Goal: Task Accomplishment & Management: Manage account settings

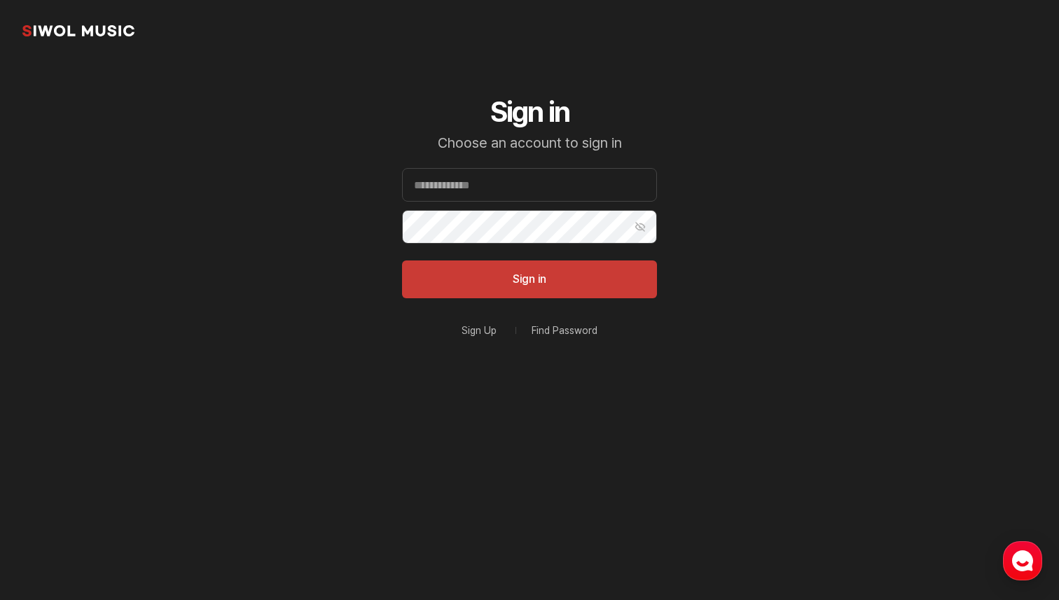
type input "**********"
click at [402, 261] on button "Sign in" at bounding box center [529, 280] width 255 height 38
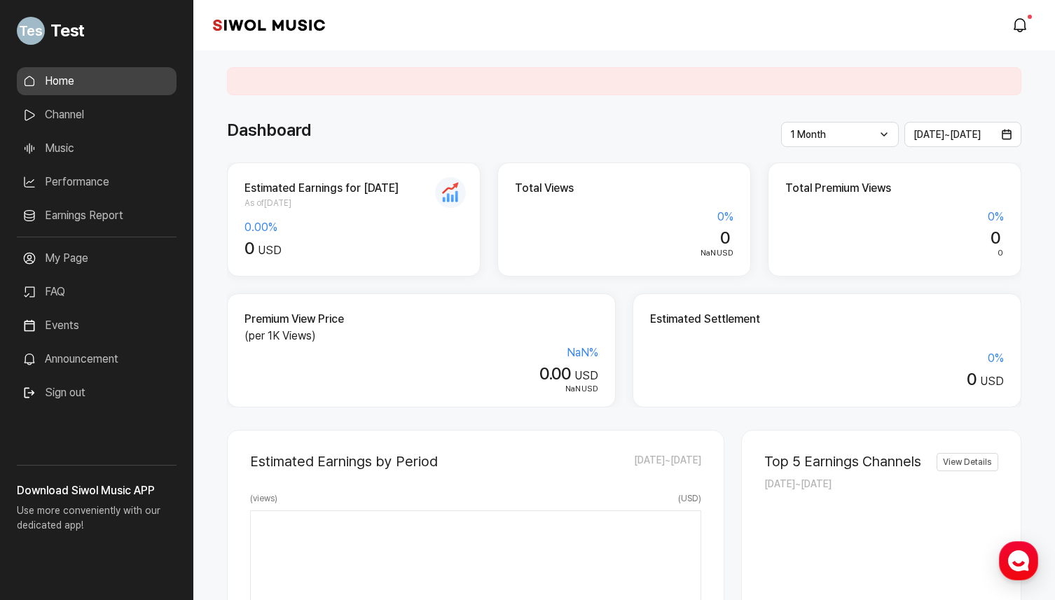
click at [86, 112] on link "Channel" at bounding box center [97, 115] width 160 height 28
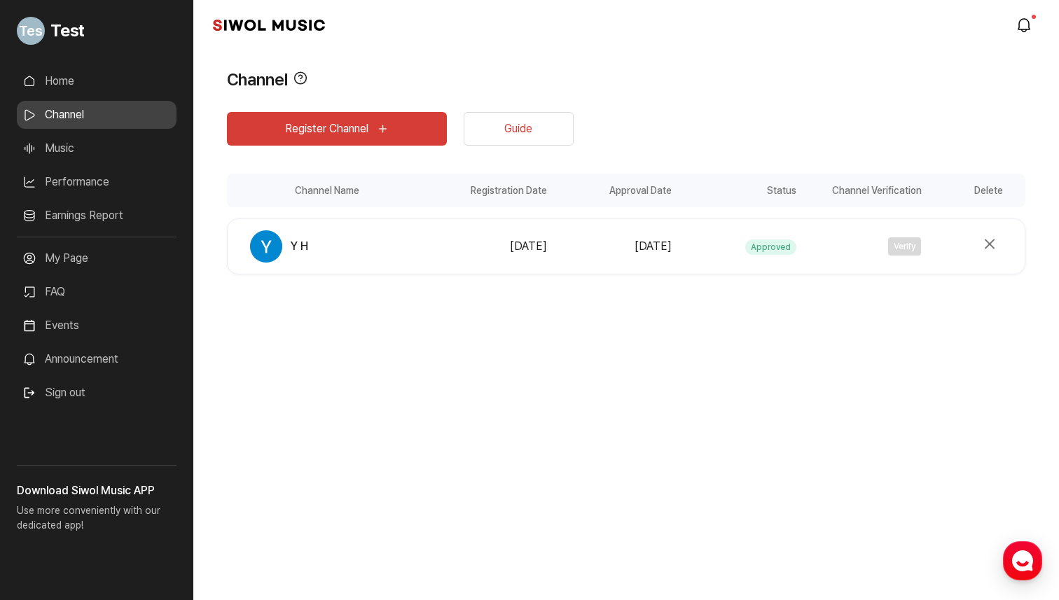
click at [92, 160] on link "Music" at bounding box center [97, 148] width 160 height 28
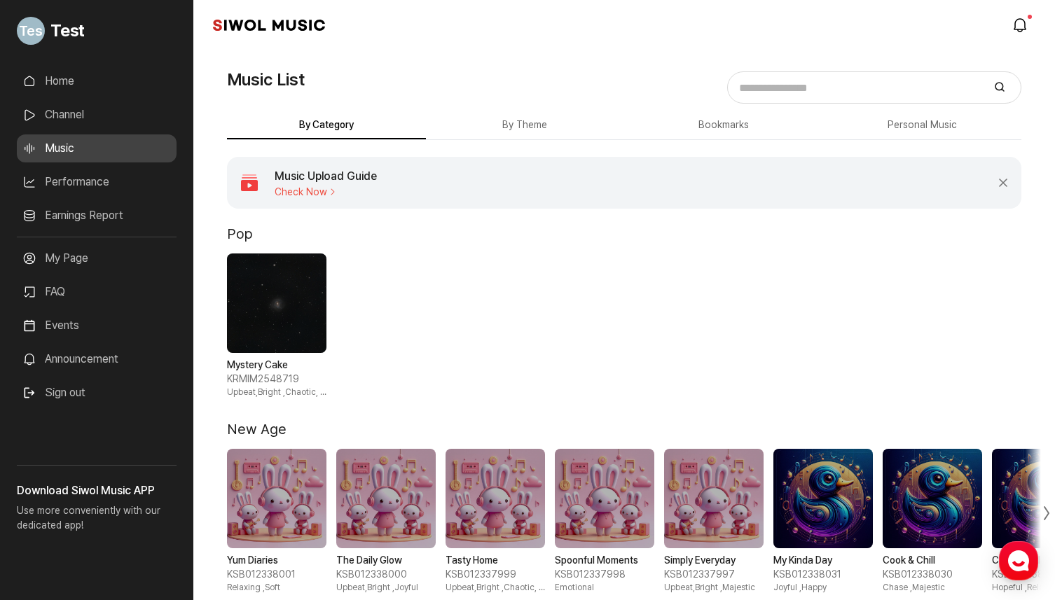
click at [514, 127] on button "By Theme" at bounding box center [525, 125] width 199 height 27
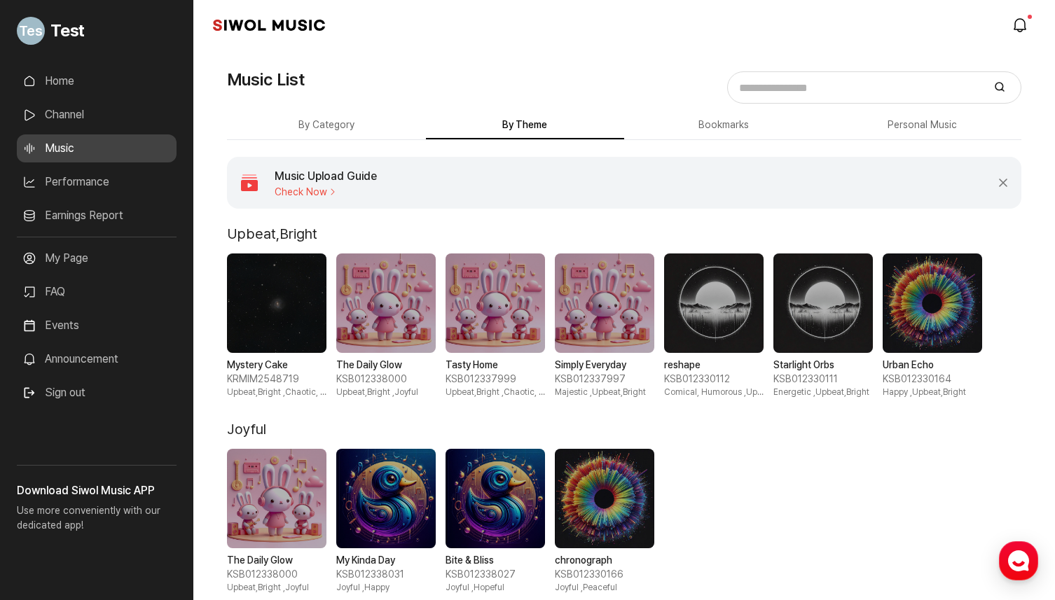
click at [755, 132] on button "Bookmarks" at bounding box center [723, 125] width 199 height 27
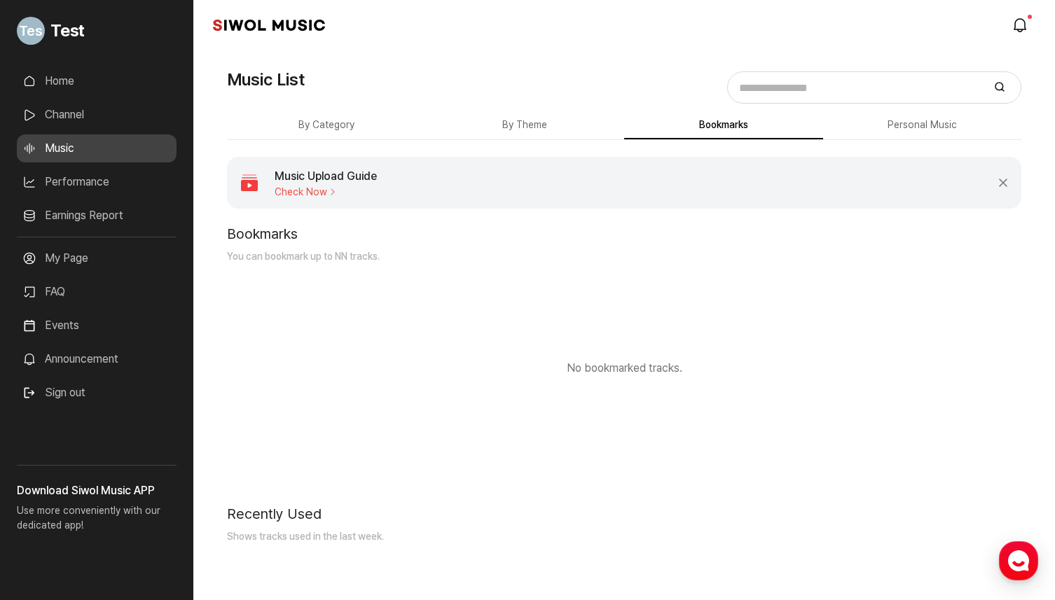
click at [868, 132] on button "Personal Music" at bounding box center [922, 125] width 199 height 27
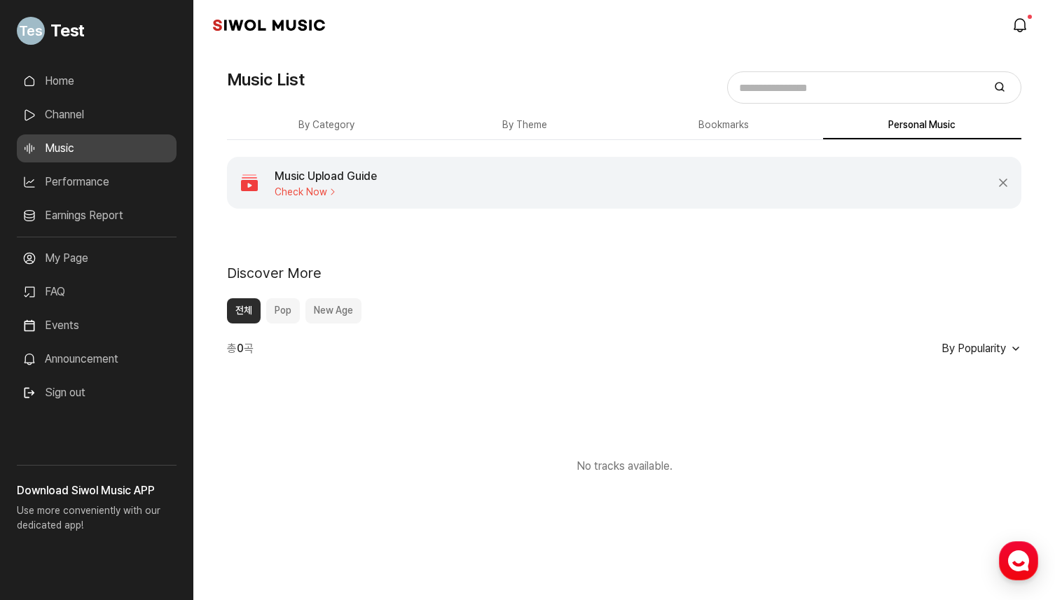
click at [90, 182] on link "Performance" at bounding box center [97, 182] width 160 height 28
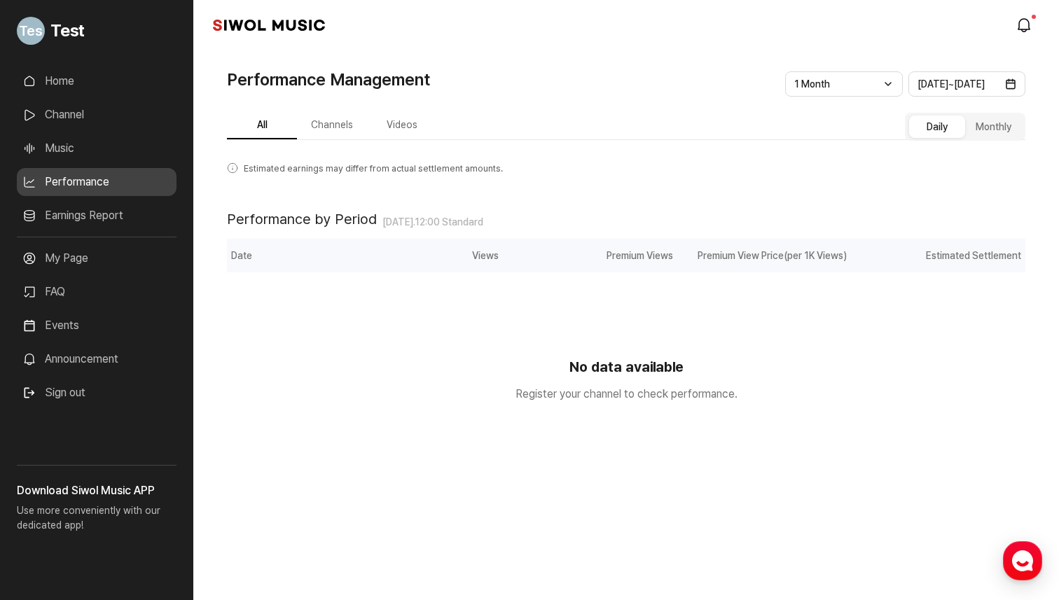
click at [97, 212] on link "Earnings Report" at bounding box center [97, 216] width 160 height 28
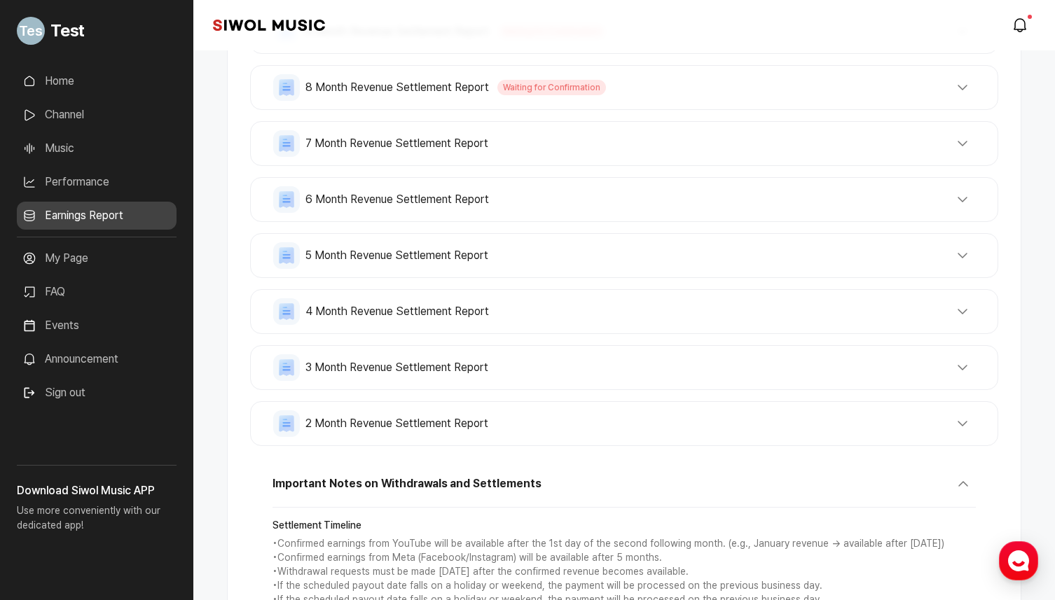
scroll to position [195, 0]
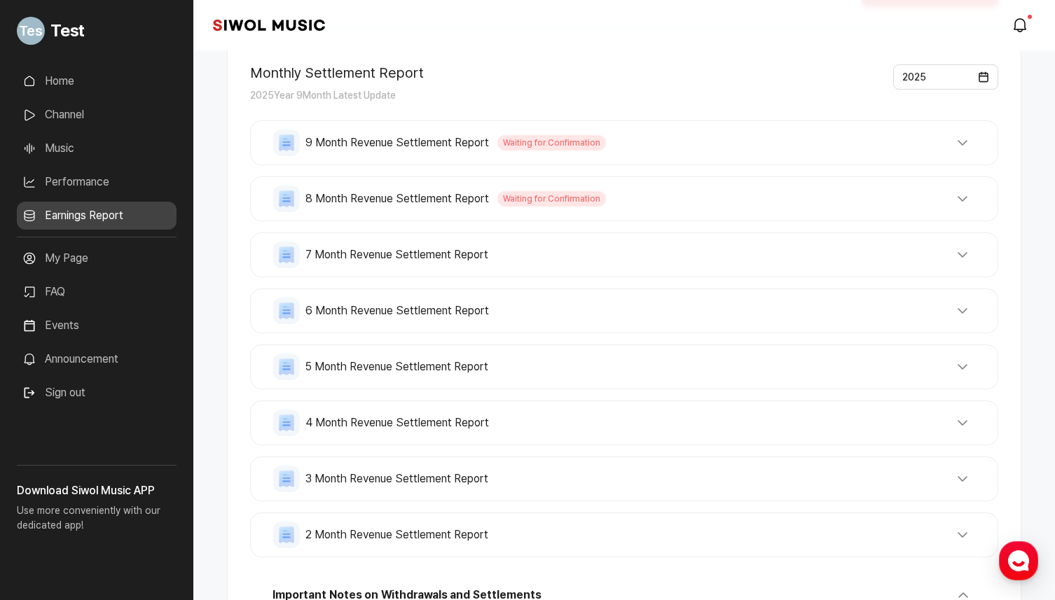
click at [420, 275] on div "7 Month Revenue Settlement Report Total Revenue USD 0 Total Tax USD 0 Withdrawa…" at bounding box center [624, 255] width 748 height 45
click at [423, 261] on span "7 Month Revenue Settlement Report" at bounding box center [396, 255] width 183 height 17
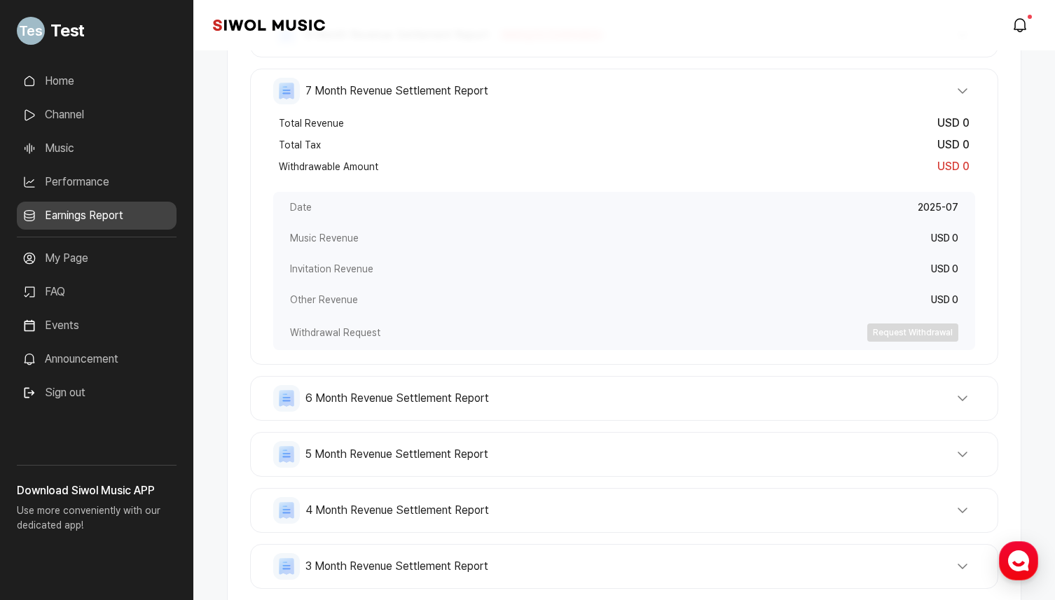
scroll to position [418, 0]
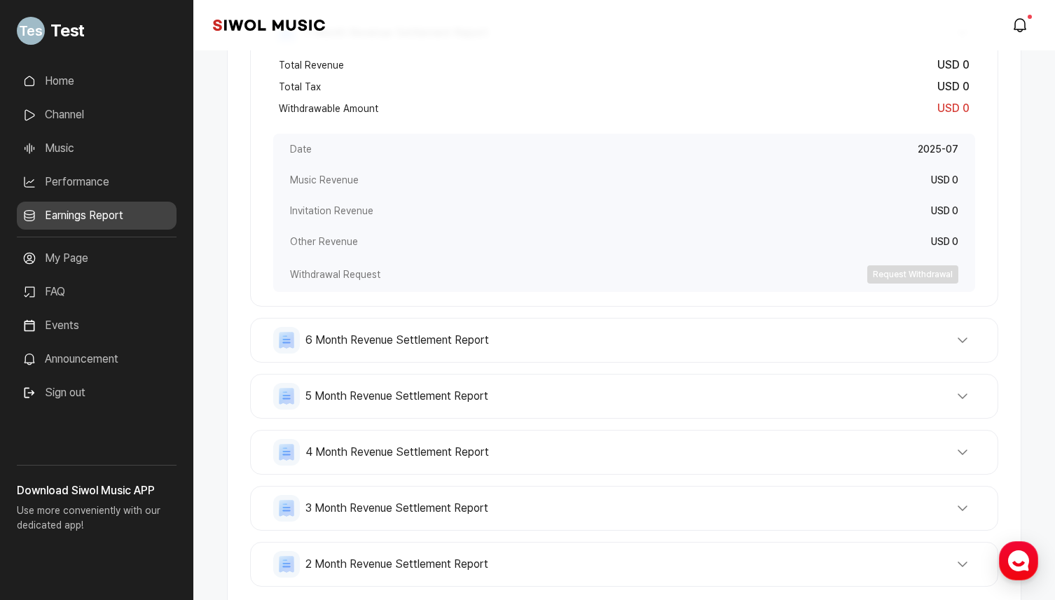
click at [467, 352] on button "6 Month Revenue Settlement Report" at bounding box center [624, 340] width 702 height 27
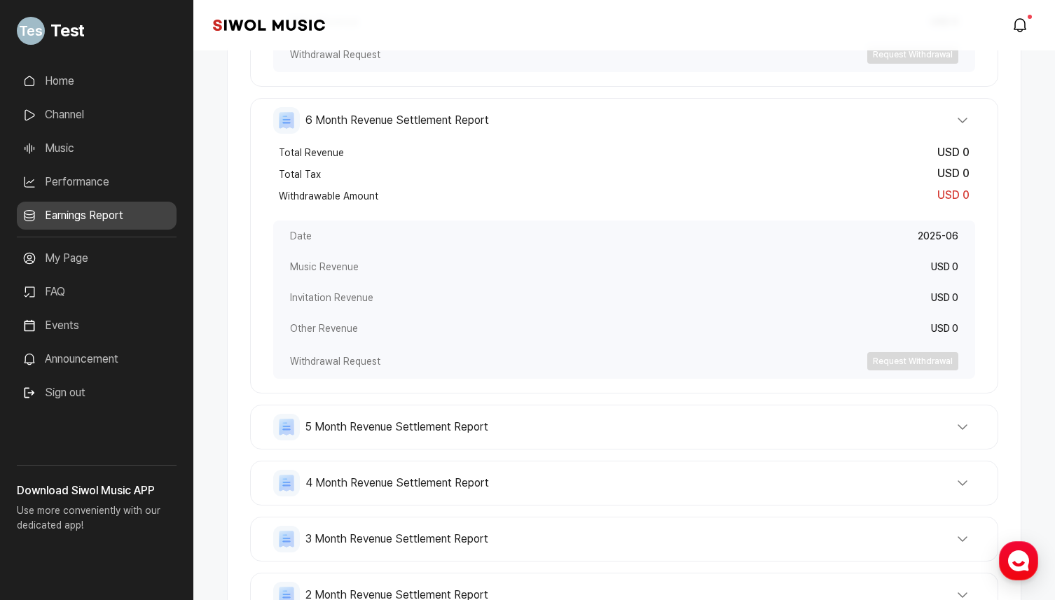
scroll to position [679, 0]
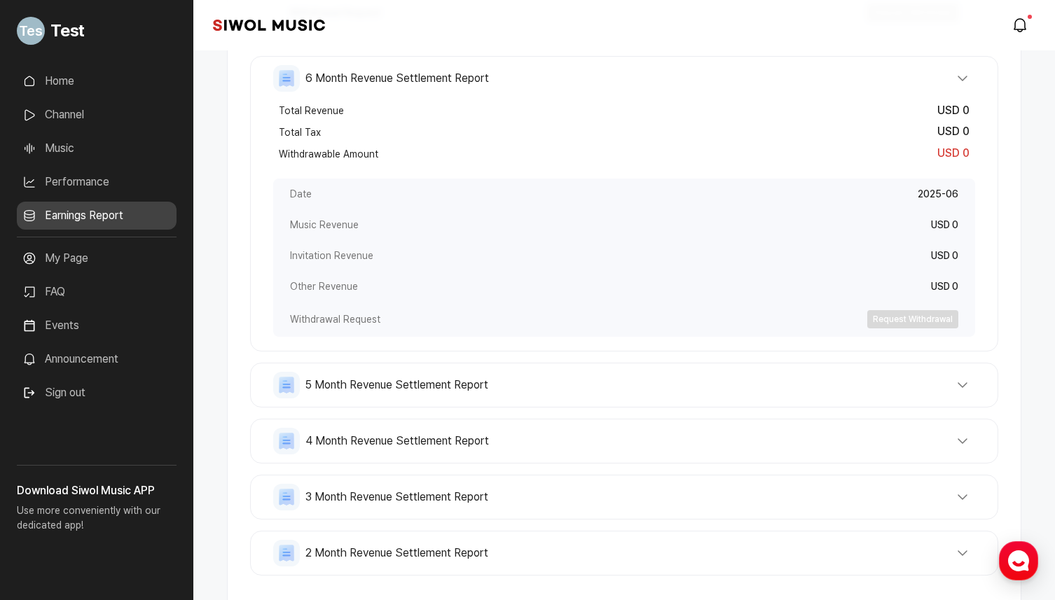
click at [481, 395] on button "5 Month Revenue Settlement Report" at bounding box center [624, 385] width 702 height 27
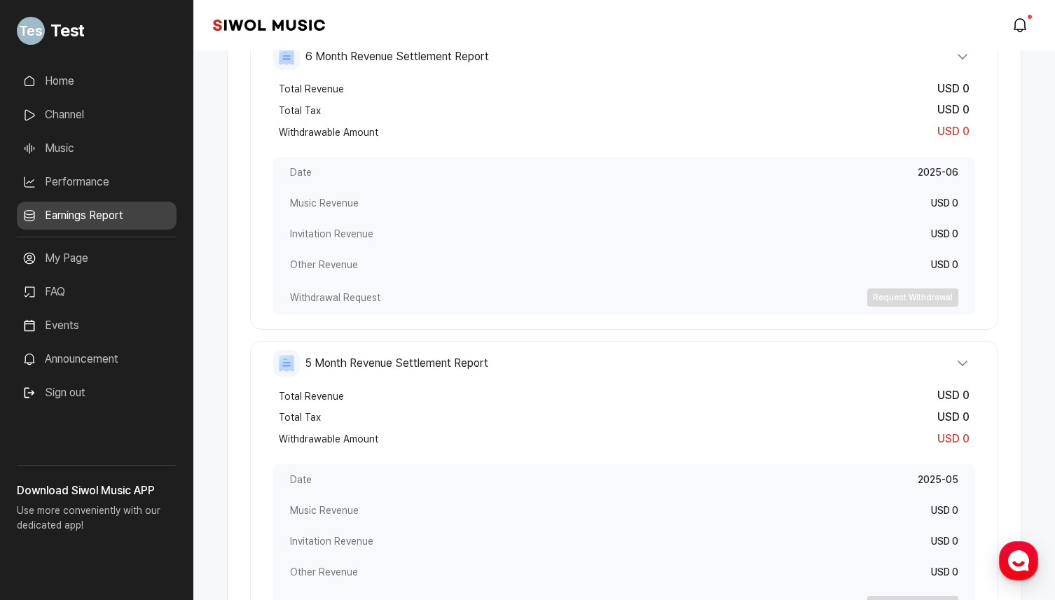
scroll to position [910, 0]
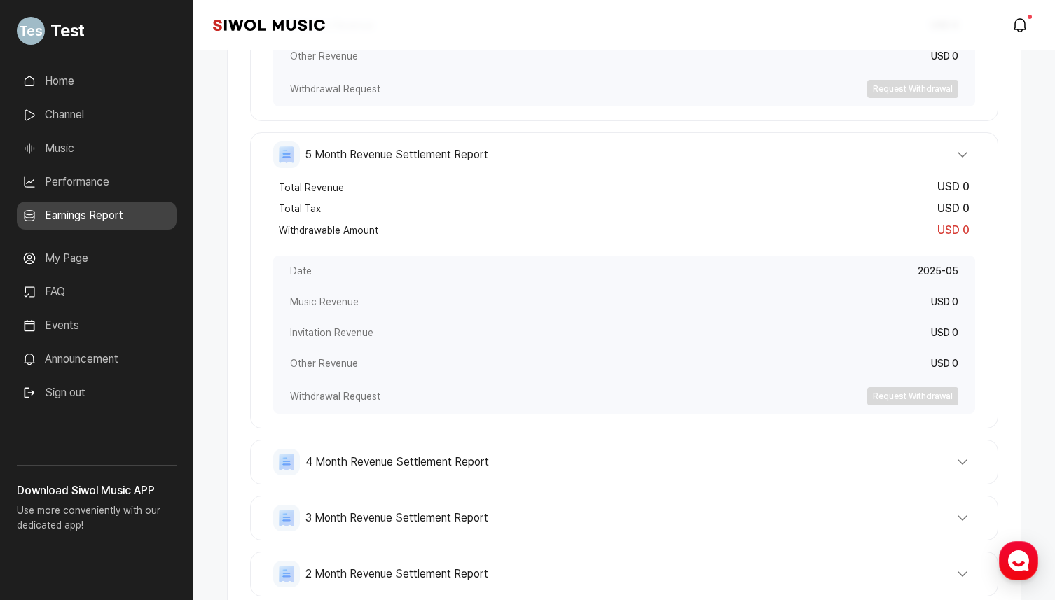
click at [444, 464] on span "4 Month Revenue Settlement Report" at bounding box center [397, 462] width 184 height 17
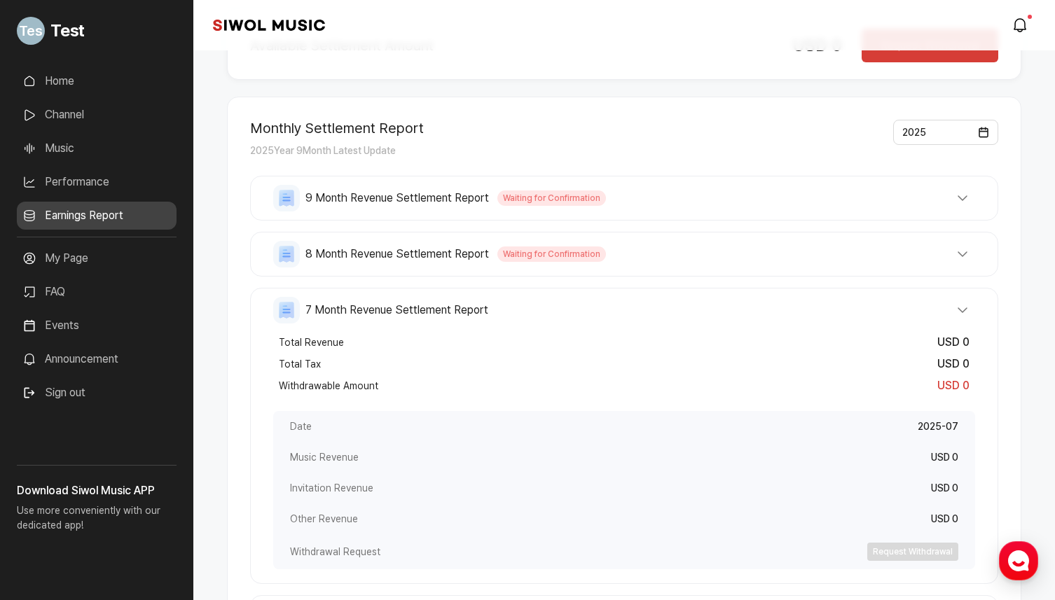
scroll to position [76, 0]
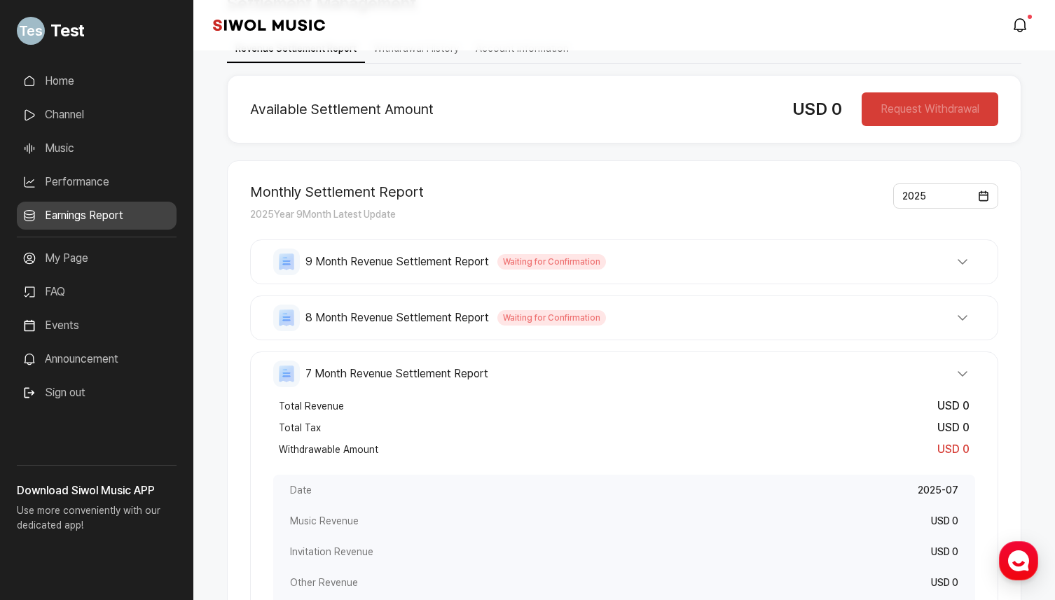
click at [406, 312] on span "8 Month Revenue Settlement Report" at bounding box center [397, 318] width 184 height 17
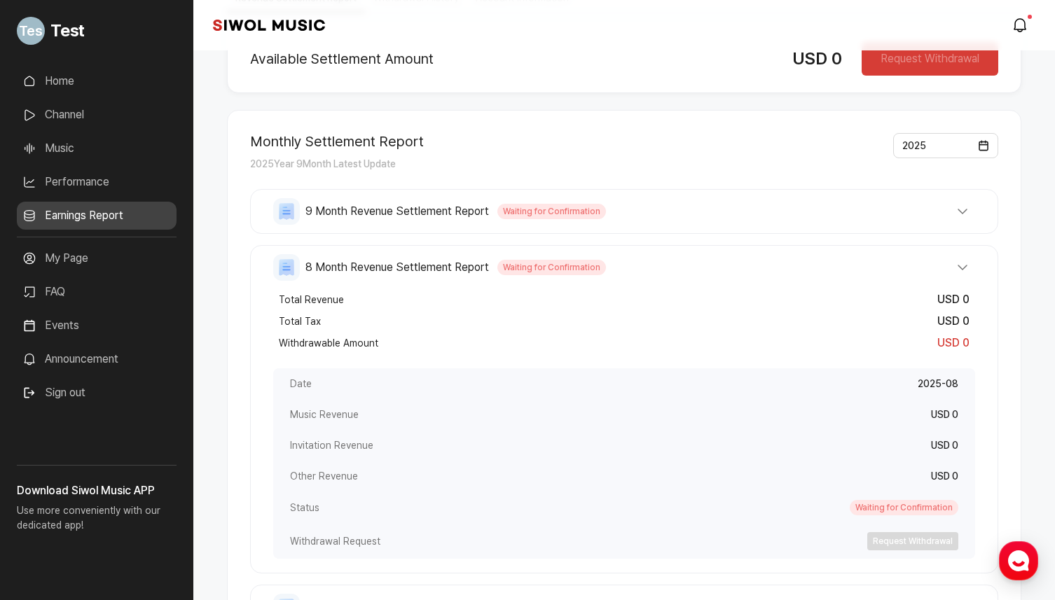
scroll to position [0, 0]
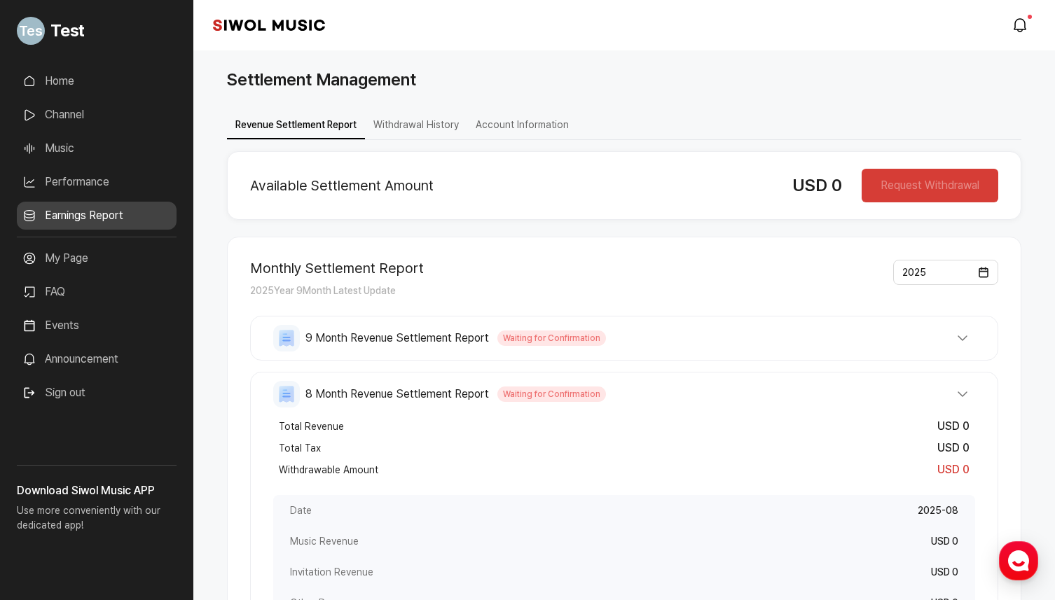
click at [410, 127] on button "Withdrawal History" at bounding box center [416, 125] width 102 height 27
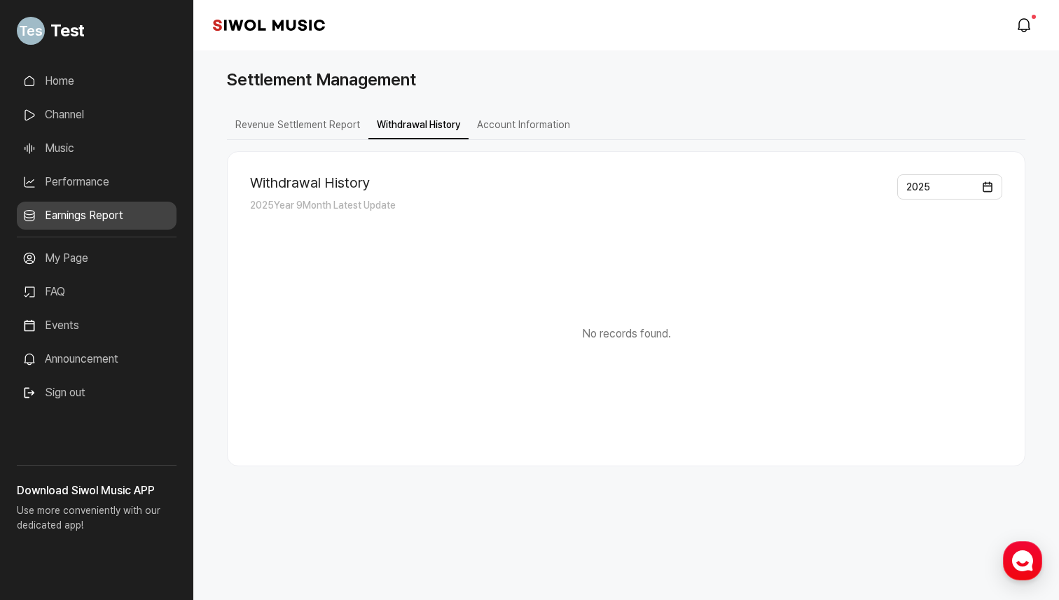
click at [496, 128] on button "Account Information" at bounding box center [524, 125] width 110 height 27
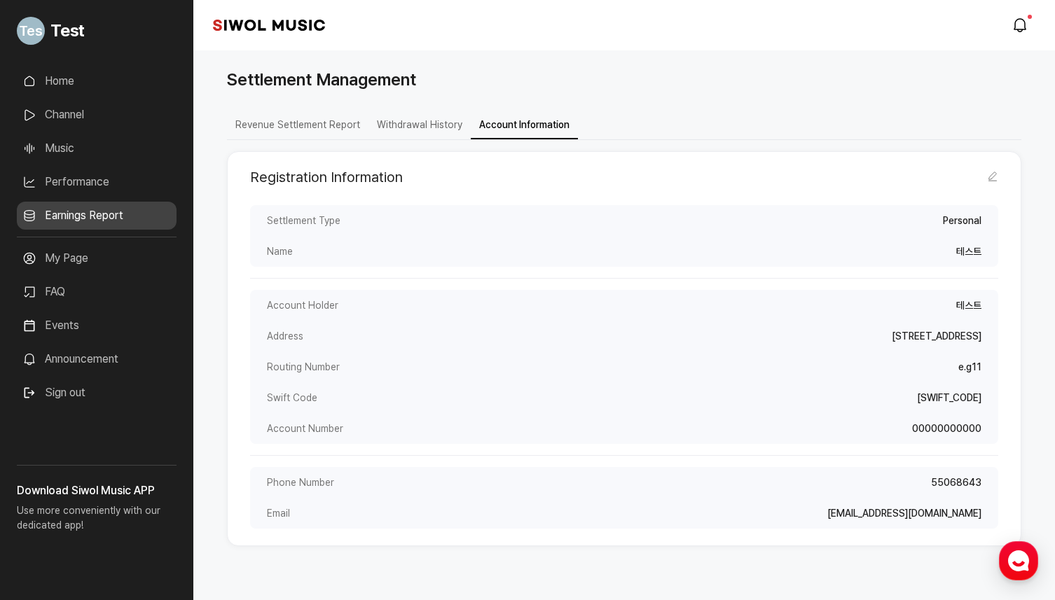
click at [80, 261] on link "My Page" at bounding box center [97, 258] width 160 height 28
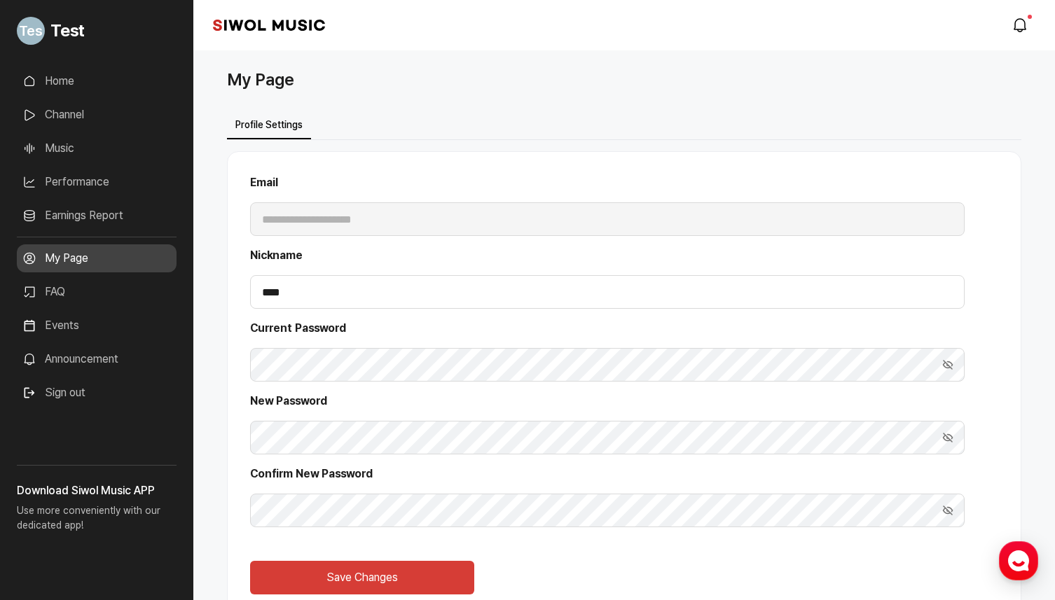
click at [72, 324] on link "Events" at bounding box center [97, 326] width 160 height 28
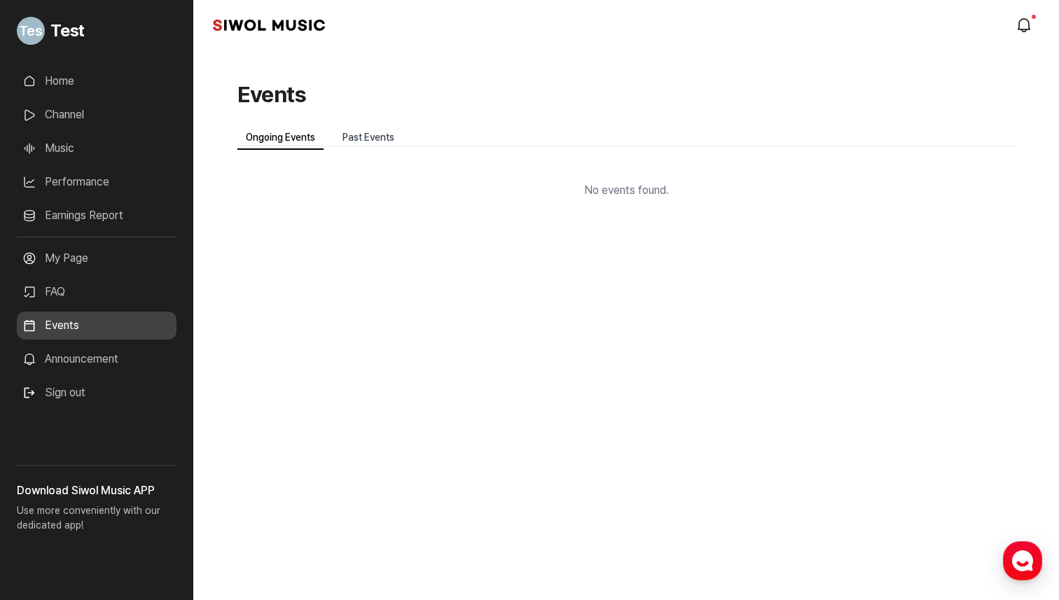
click at [367, 128] on link "Past Events" at bounding box center [368, 138] width 69 height 24
click at [318, 139] on link "Ongoing Events" at bounding box center [280, 138] width 86 height 24
click at [336, 170] on div "No events found." at bounding box center [626, 179] width 778 height 39
click at [93, 366] on link "Announcement" at bounding box center [97, 359] width 160 height 28
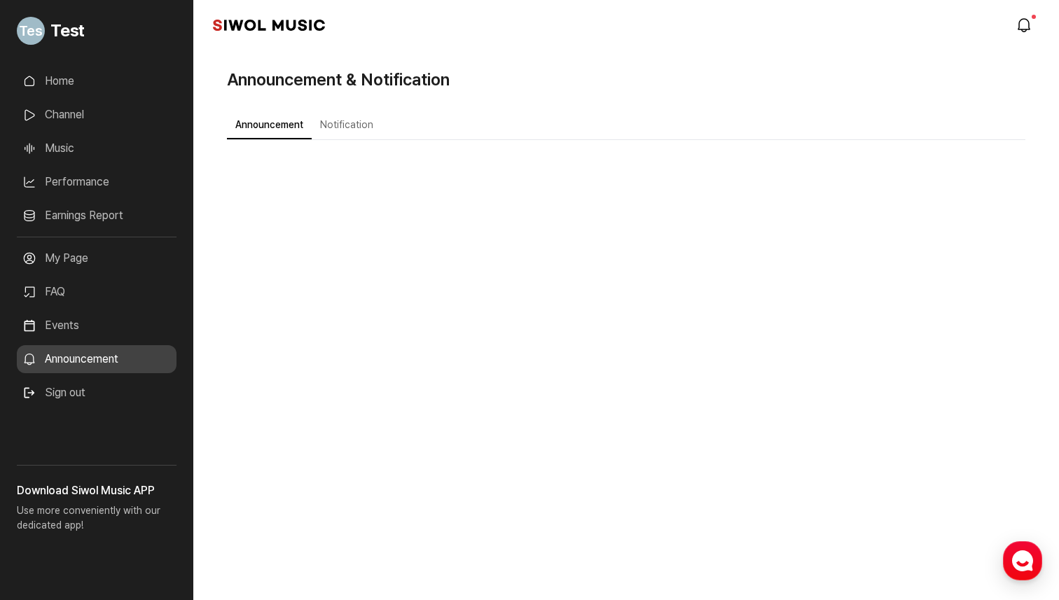
drag, startPoint x: 345, startPoint y: 122, endPoint x: 341, endPoint y: 128, distance: 7.6
click at [345, 123] on button "Notification" at bounding box center [347, 125] width 70 height 27
